Goal: Transaction & Acquisition: Purchase product/service

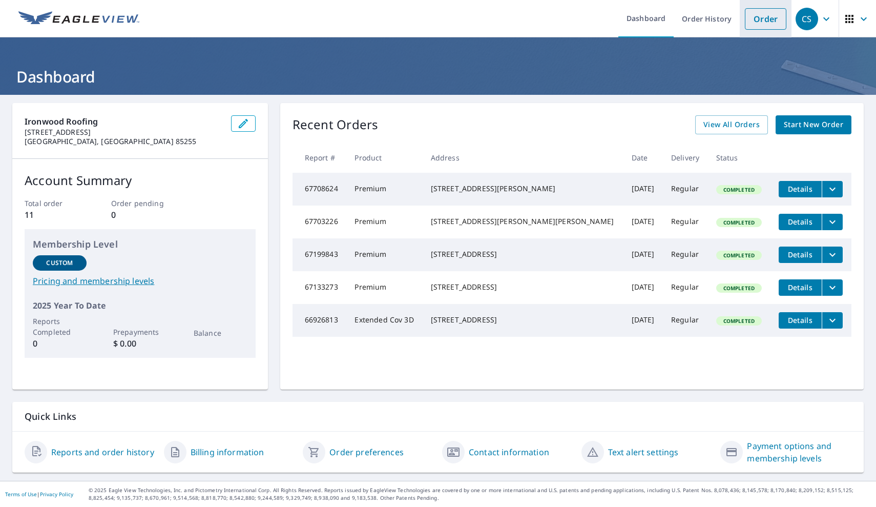
click at [775, 11] on link "Order" at bounding box center [766, 19] width 42 height 22
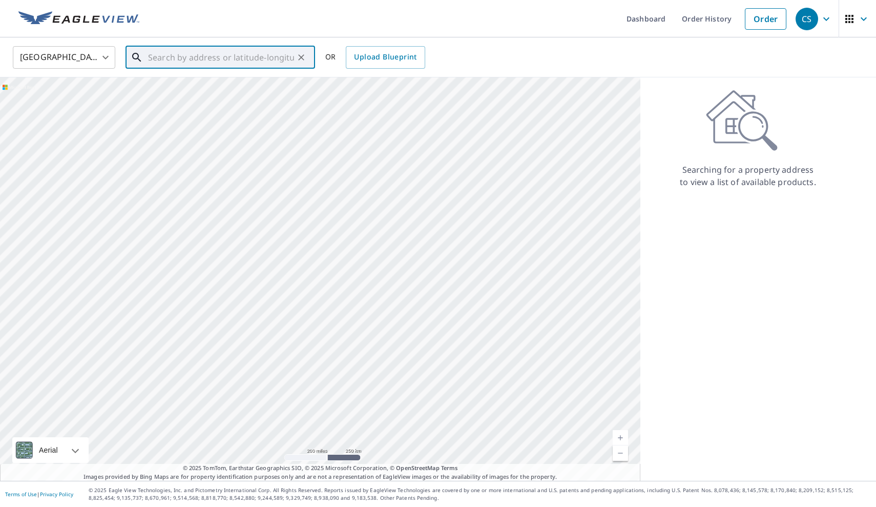
click at [292, 52] on input "text" at bounding box center [221, 57] width 146 height 29
paste input "[STREET_ADDRESS]"
click at [264, 79] on li "[STREET_ADDRESS]" at bounding box center [221, 92] width 190 height 35
type input "[STREET_ADDRESS]"
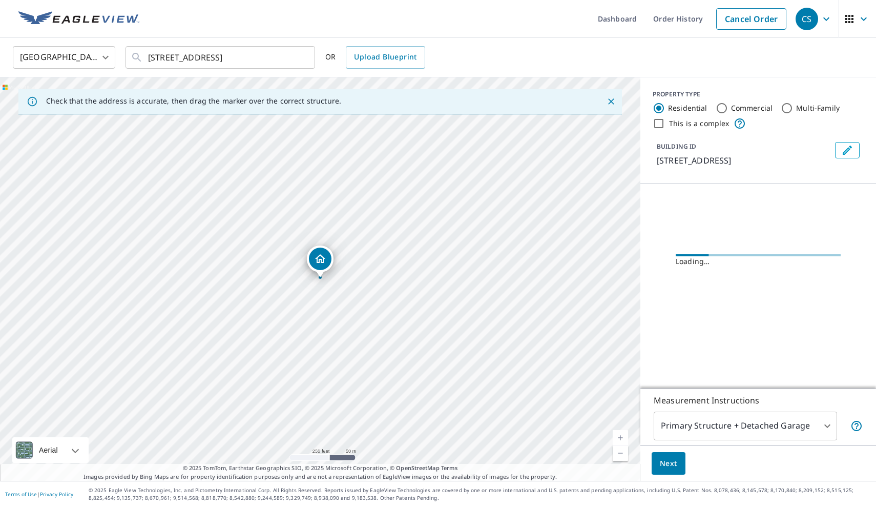
click at [668, 478] on div "Next" at bounding box center [759, 463] width 236 height 36
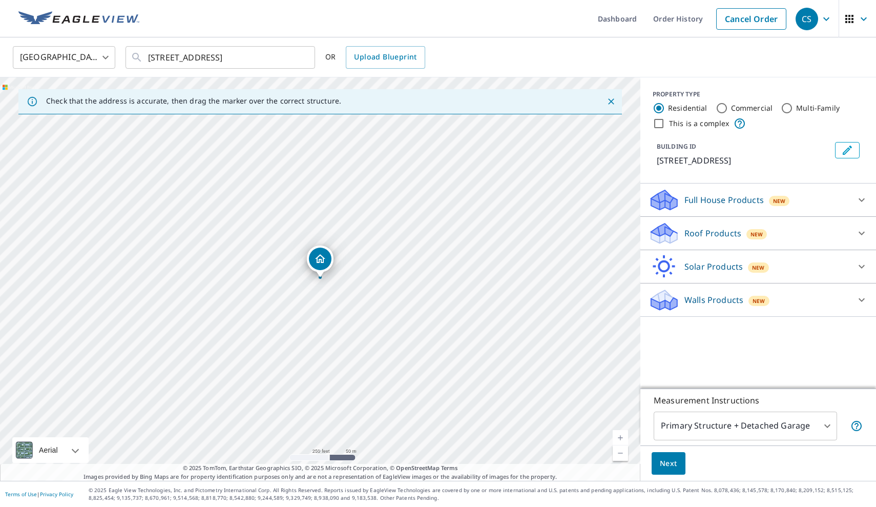
click at [672, 467] on span "Next" at bounding box center [668, 463] width 17 height 13
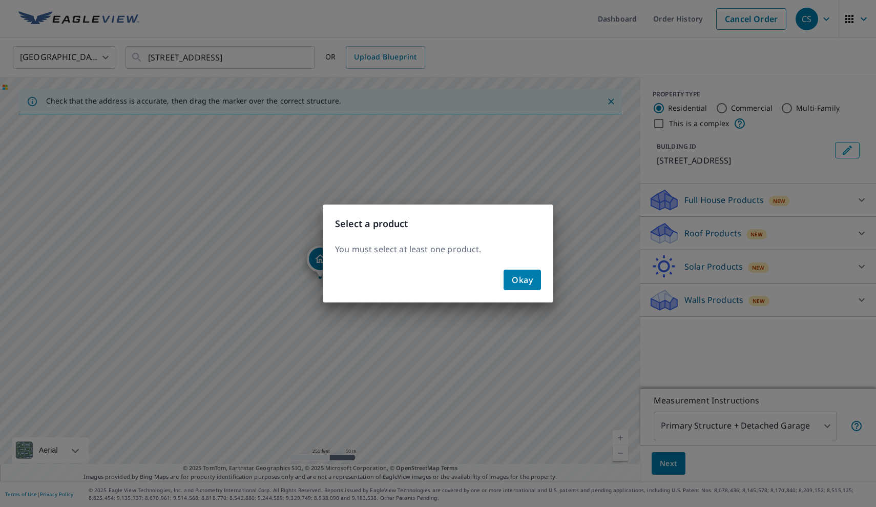
drag, startPoint x: 495, startPoint y: 301, endPoint x: 509, endPoint y: 290, distance: 17.5
click at [505, 293] on div "Okay" at bounding box center [438, 283] width 231 height 37
drag, startPoint x: 516, startPoint y: 284, endPoint x: 635, endPoint y: 243, distance: 125.6
click at [517, 283] on span "Okay" at bounding box center [522, 280] width 21 height 14
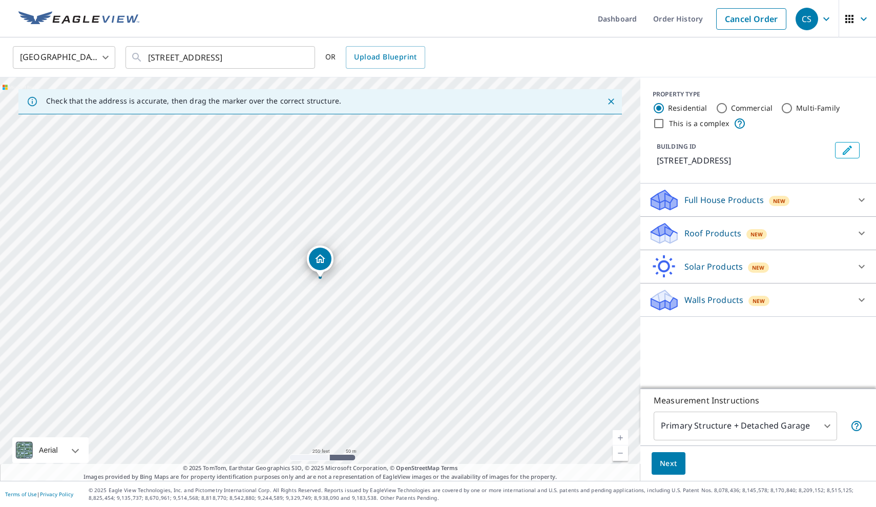
drag, startPoint x: 722, startPoint y: 230, endPoint x: 721, endPoint y: 235, distance: 5.8
click at [722, 230] on p "Roof Products" at bounding box center [713, 233] width 57 height 12
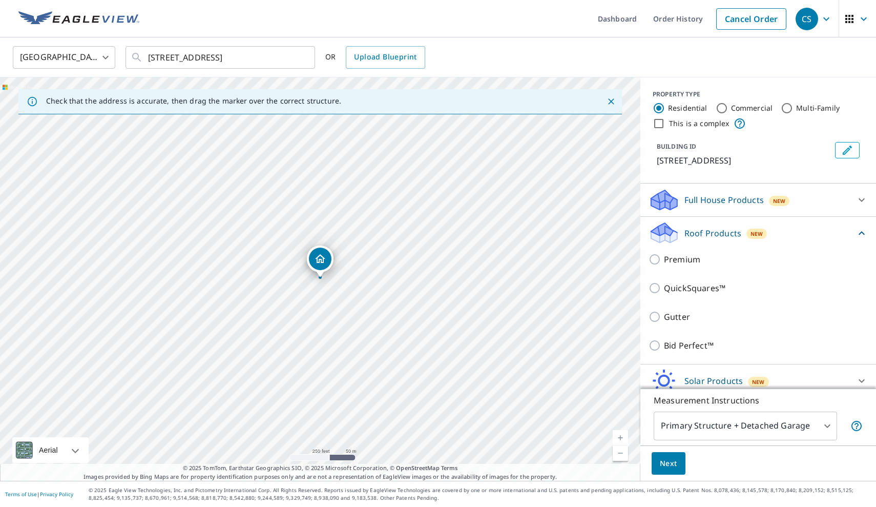
drag, startPoint x: 677, startPoint y: 268, endPoint x: 677, endPoint y: 258, distance: 10.3
click at [677, 268] on div "Premium" at bounding box center [758, 259] width 219 height 29
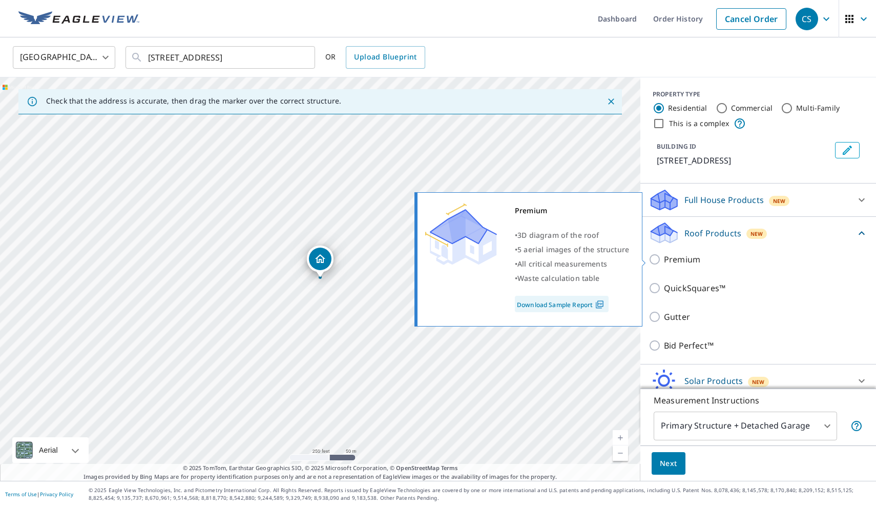
drag, startPoint x: 662, startPoint y: 258, endPoint x: 660, endPoint y: 277, distance: 19.0
click at [662, 258] on input "Premium" at bounding box center [656, 259] width 15 height 12
checkbox input "true"
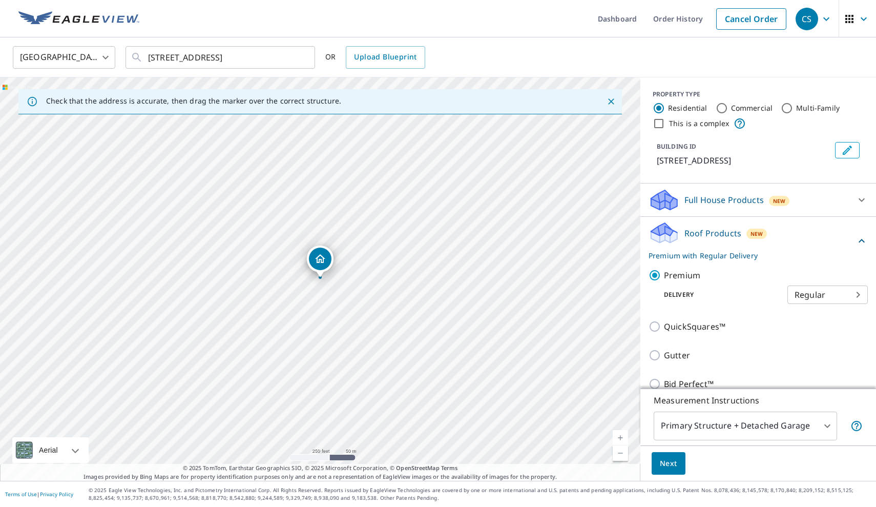
drag, startPoint x: 668, startPoint y: 449, endPoint x: 671, endPoint y: 459, distance: 10.1
click at [668, 449] on div "Next" at bounding box center [759, 463] width 236 height 36
click at [673, 461] on span "Next" at bounding box center [668, 463] width 17 height 13
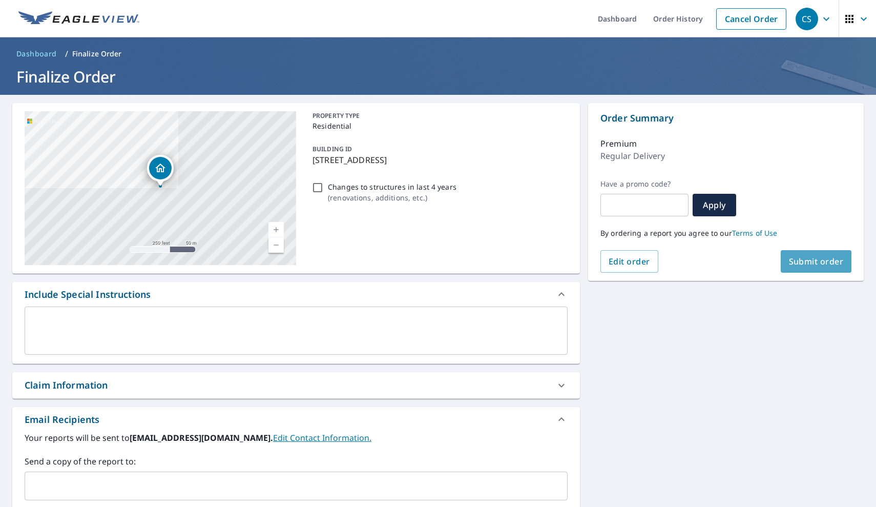
click at [814, 267] on button "Submit order" at bounding box center [816, 261] width 71 height 23
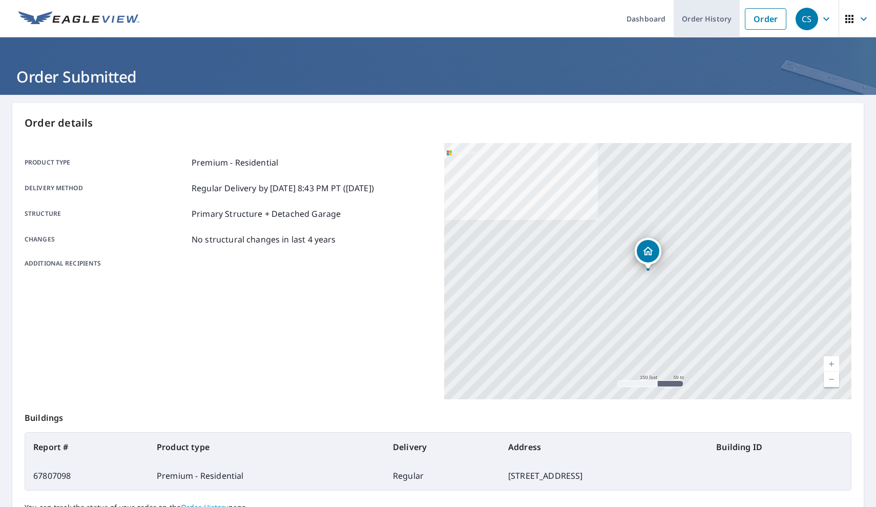
click at [718, 19] on link "Order History" at bounding box center [707, 18] width 66 height 37
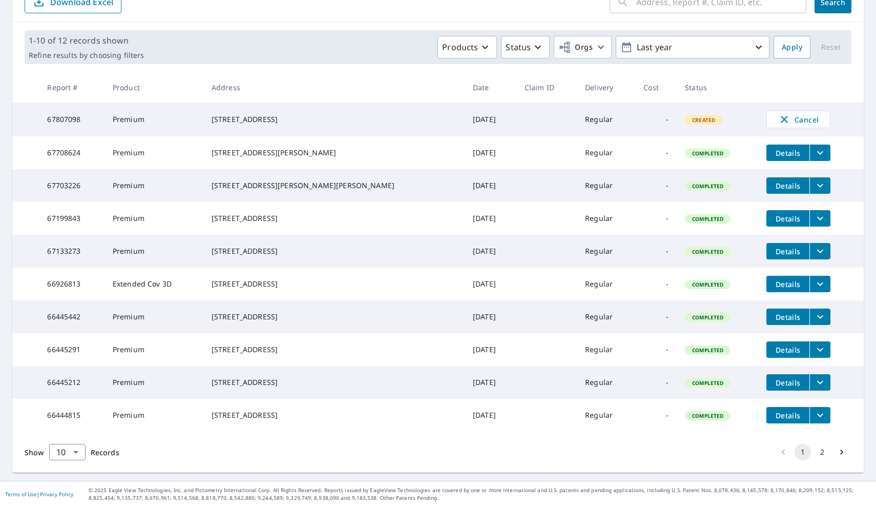
scroll to position [165, 0]
